Goal: Task Accomplishment & Management: Manage account settings

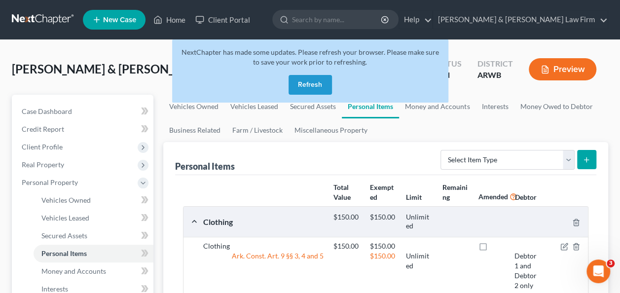
click at [307, 85] on button "Refresh" at bounding box center [309, 85] width 43 height 20
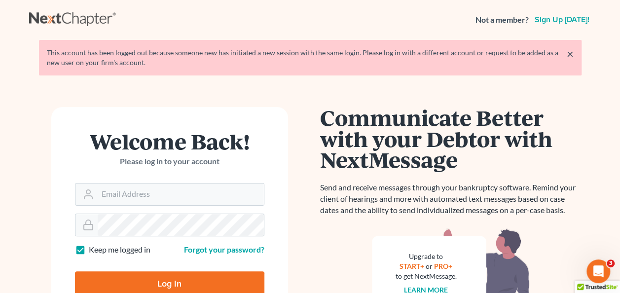
scroll to position [49, 0]
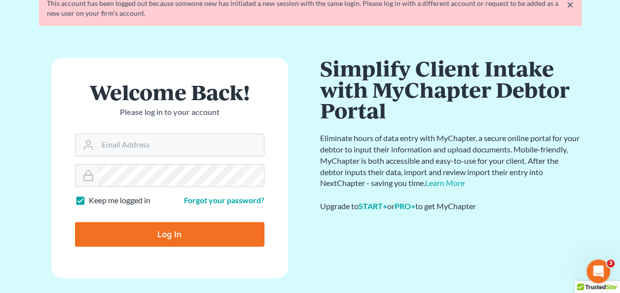
type input "[PERSON_NAME][EMAIL_ADDRESS][PERSON_NAME][DOMAIN_NAME]"
click at [156, 234] on input "Log In" at bounding box center [169, 234] width 189 height 25
type input "Thinking..."
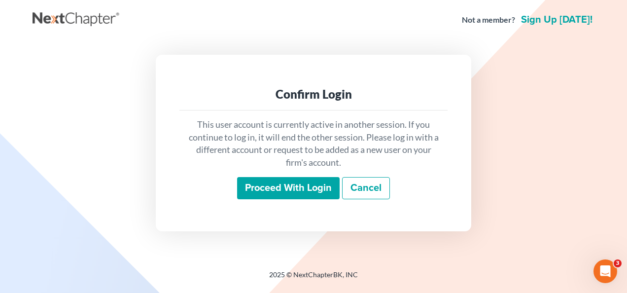
click at [275, 190] on input "Proceed with login" at bounding box center [288, 188] width 103 height 23
